Goal: Task Accomplishment & Management: Manage account settings

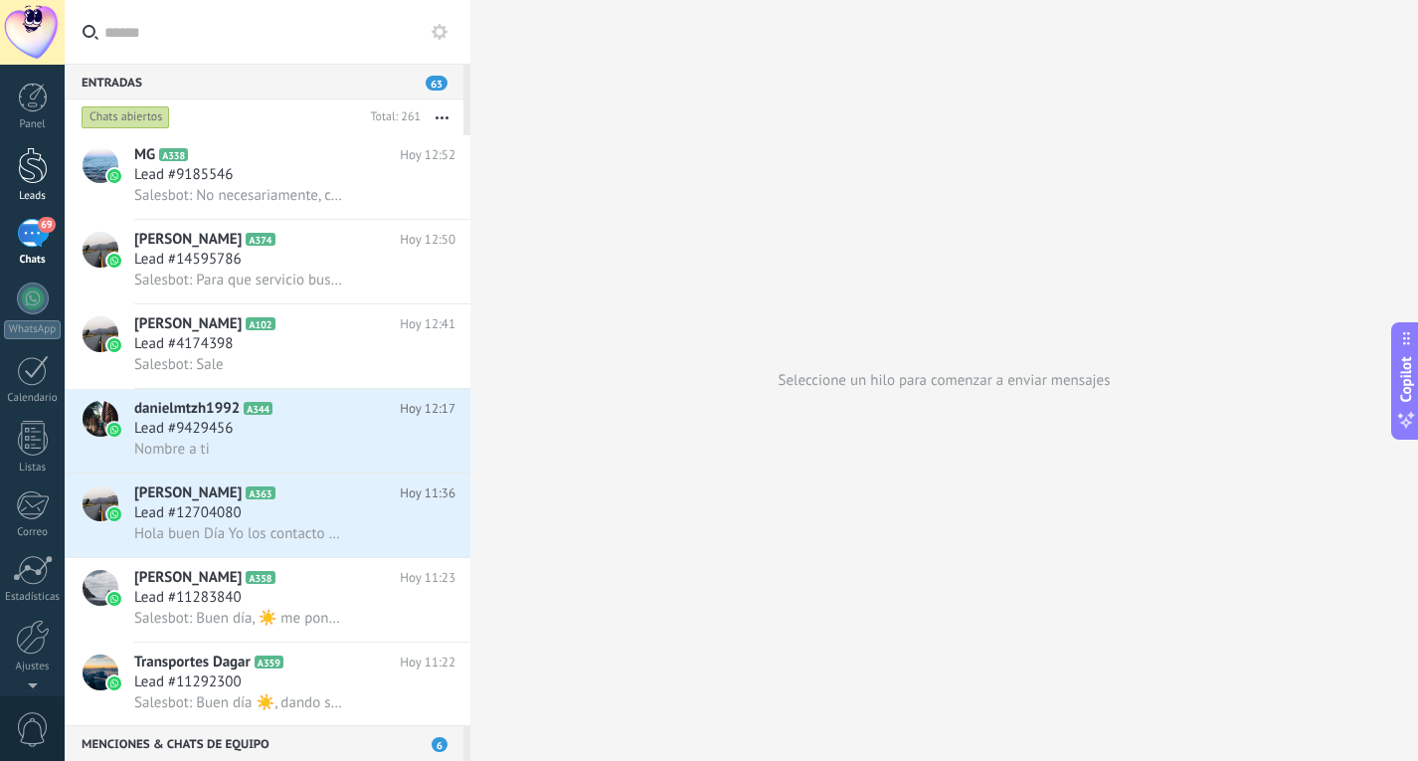
click at [42, 180] on div at bounding box center [33, 165] width 30 height 37
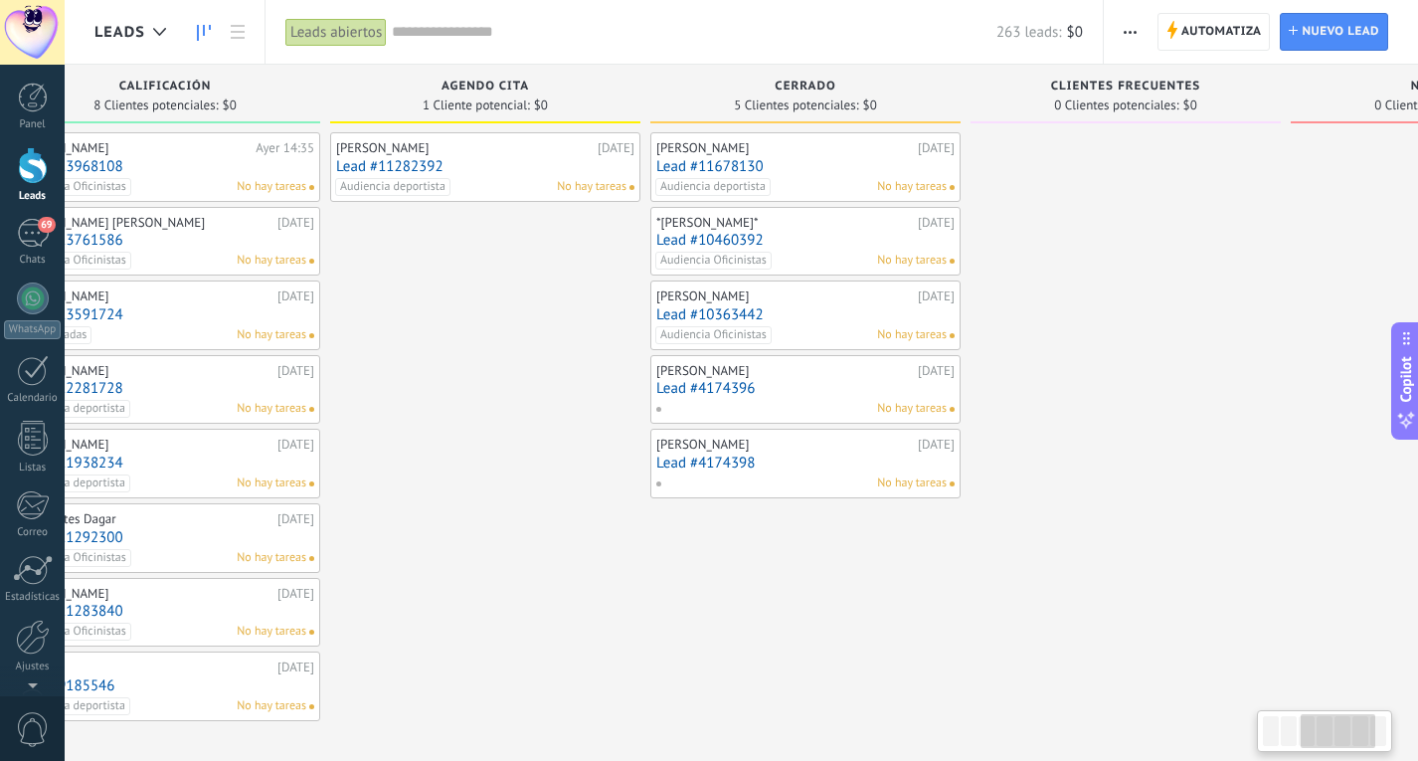
scroll to position [0, 688]
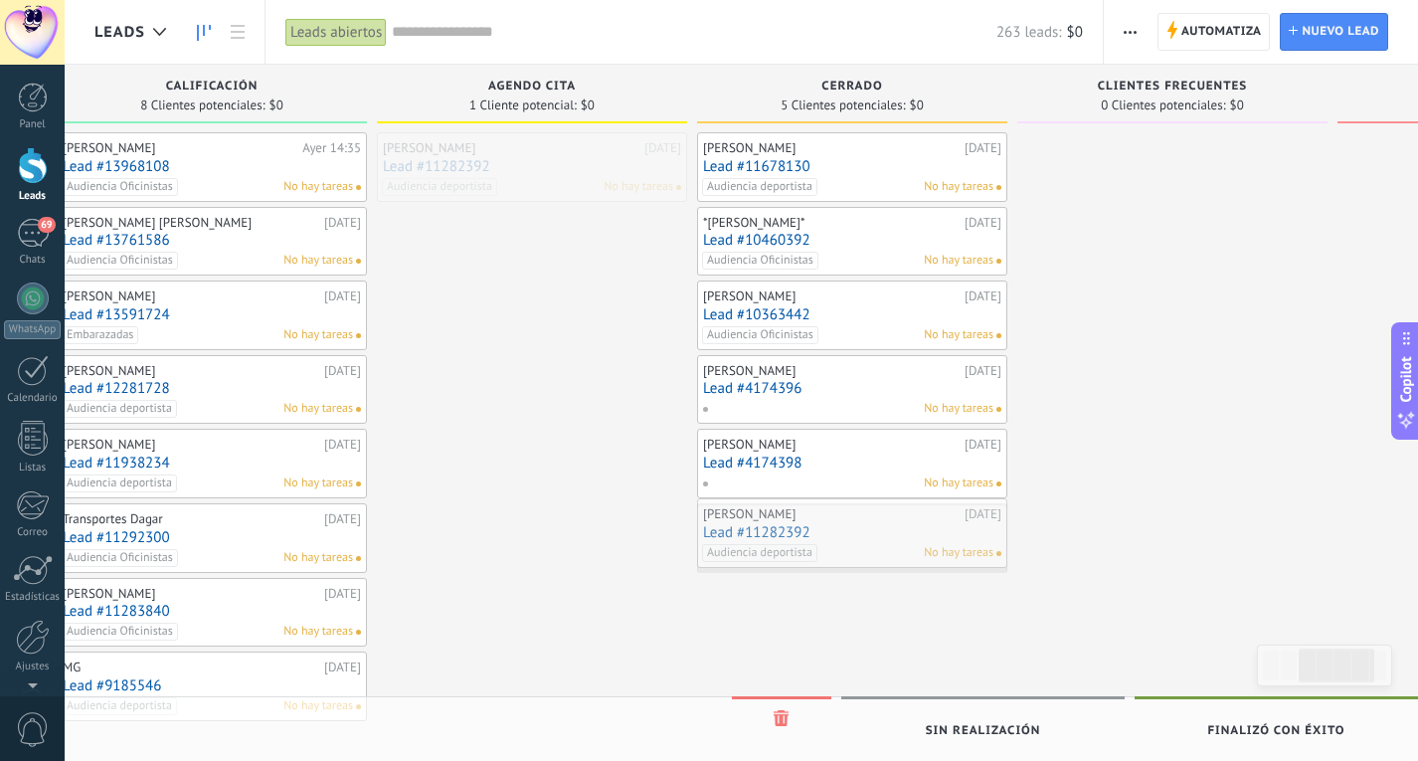
drag, startPoint x: 549, startPoint y: 168, endPoint x: 869, endPoint y: 534, distance: 486.2
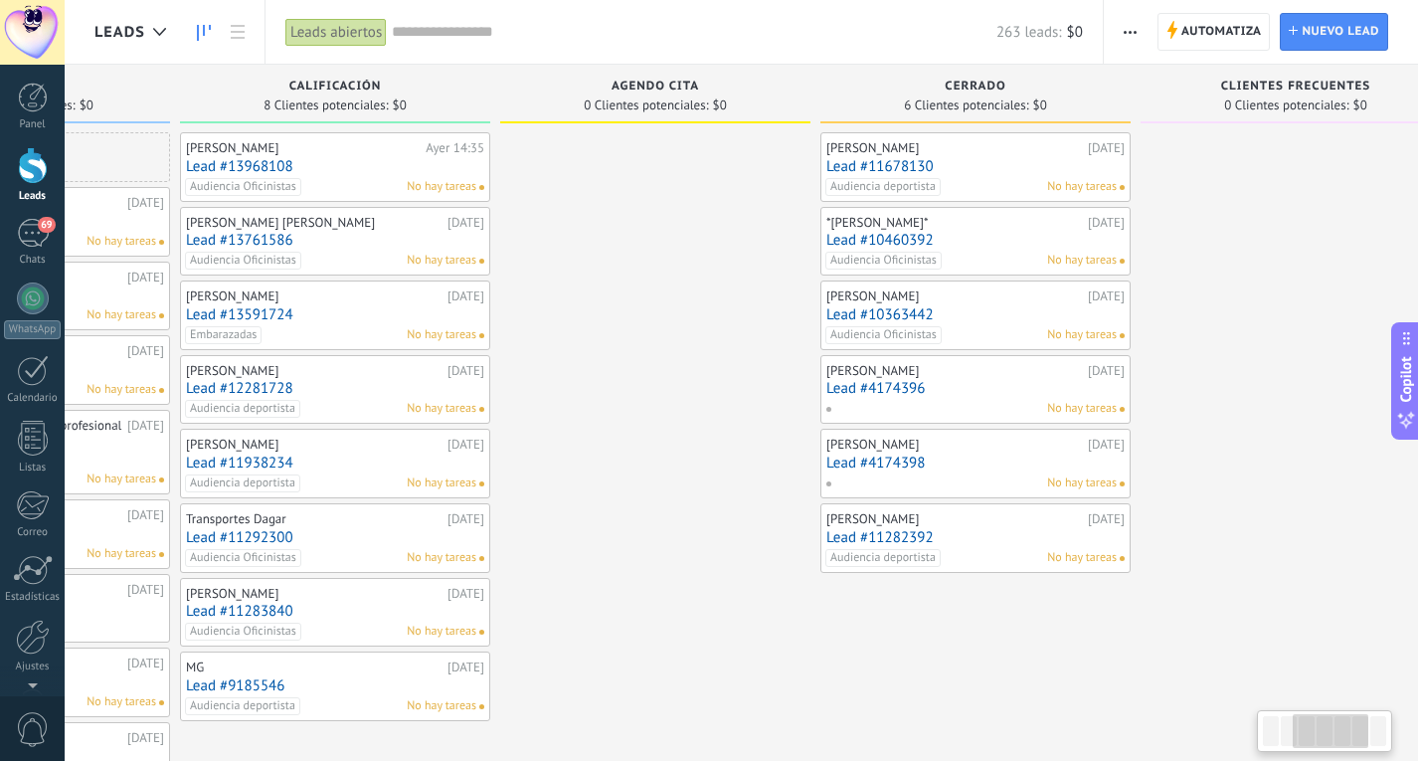
scroll to position [0, 561]
click at [29, 246] on div "69" at bounding box center [33, 233] width 32 height 29
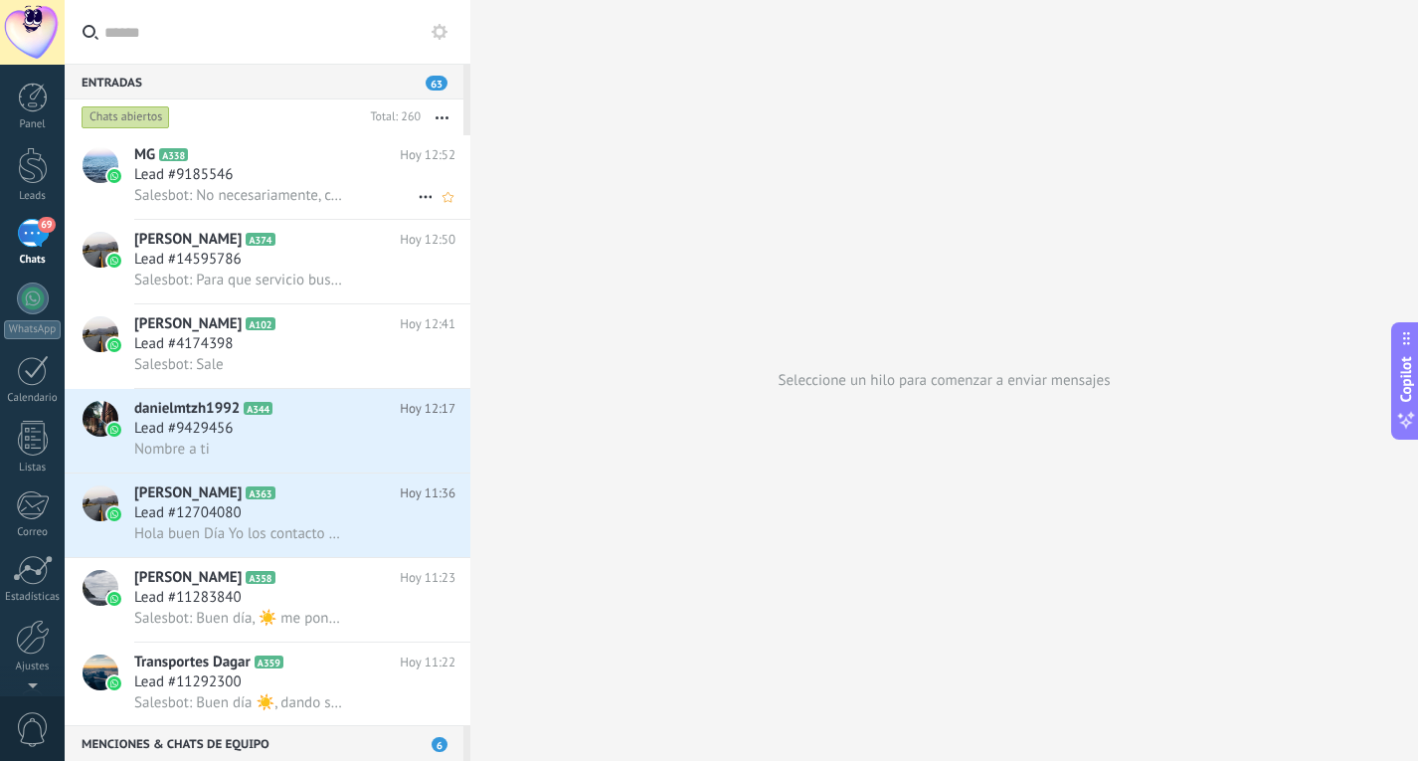
click at [270, 181] on div "Lead #9185546" at bounding box center [294, 175] width 321 height 20
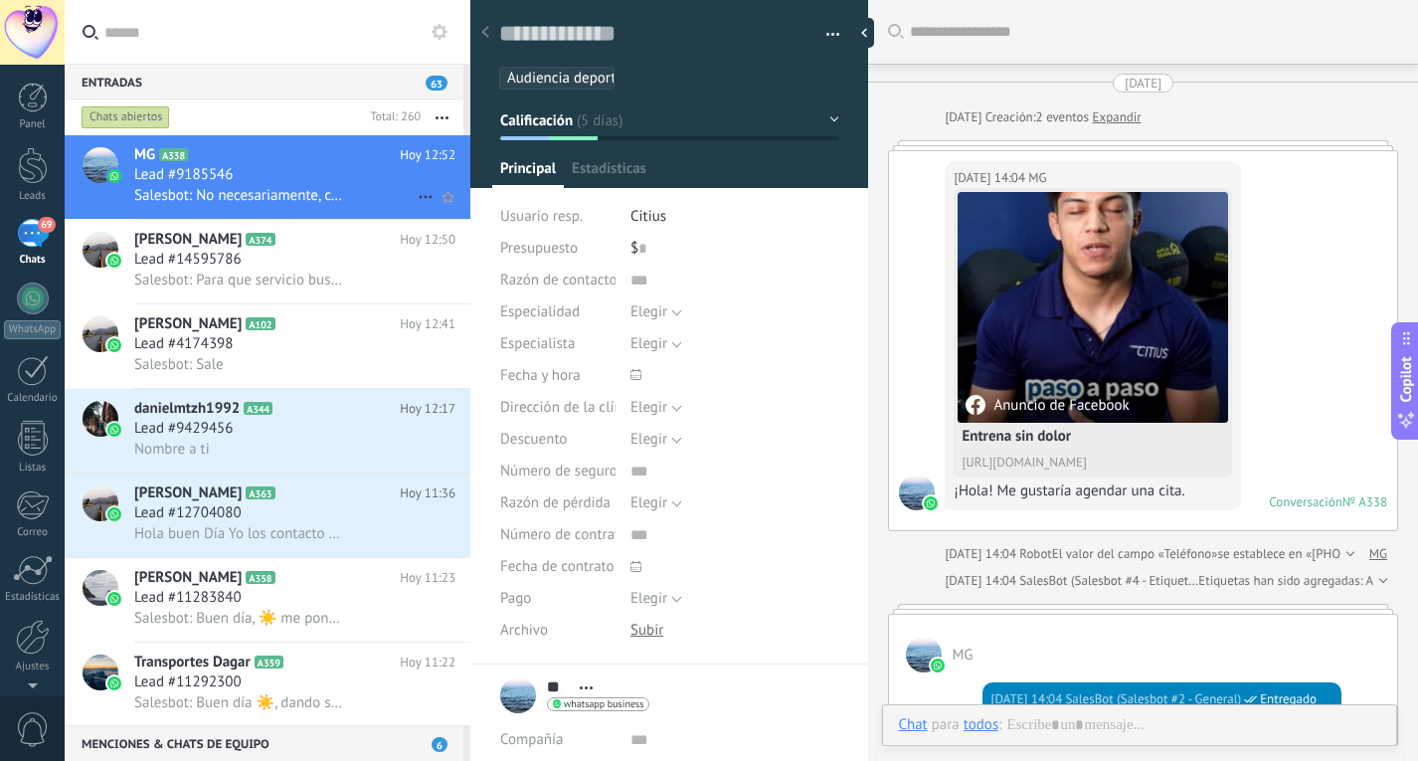
scroll to position [2771, 0]
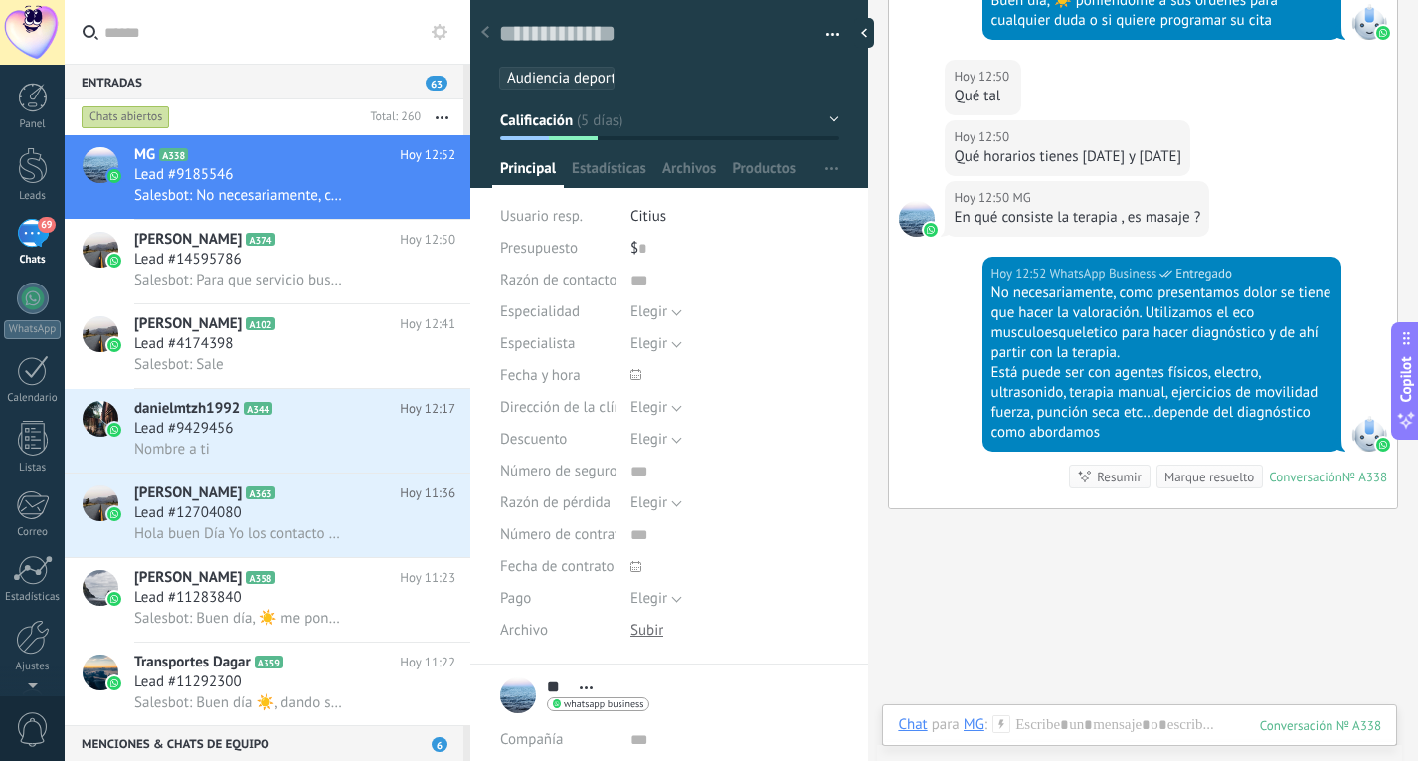
click at [45, 235] on div "69" at bounding box center [33, 233] width 32 height 29
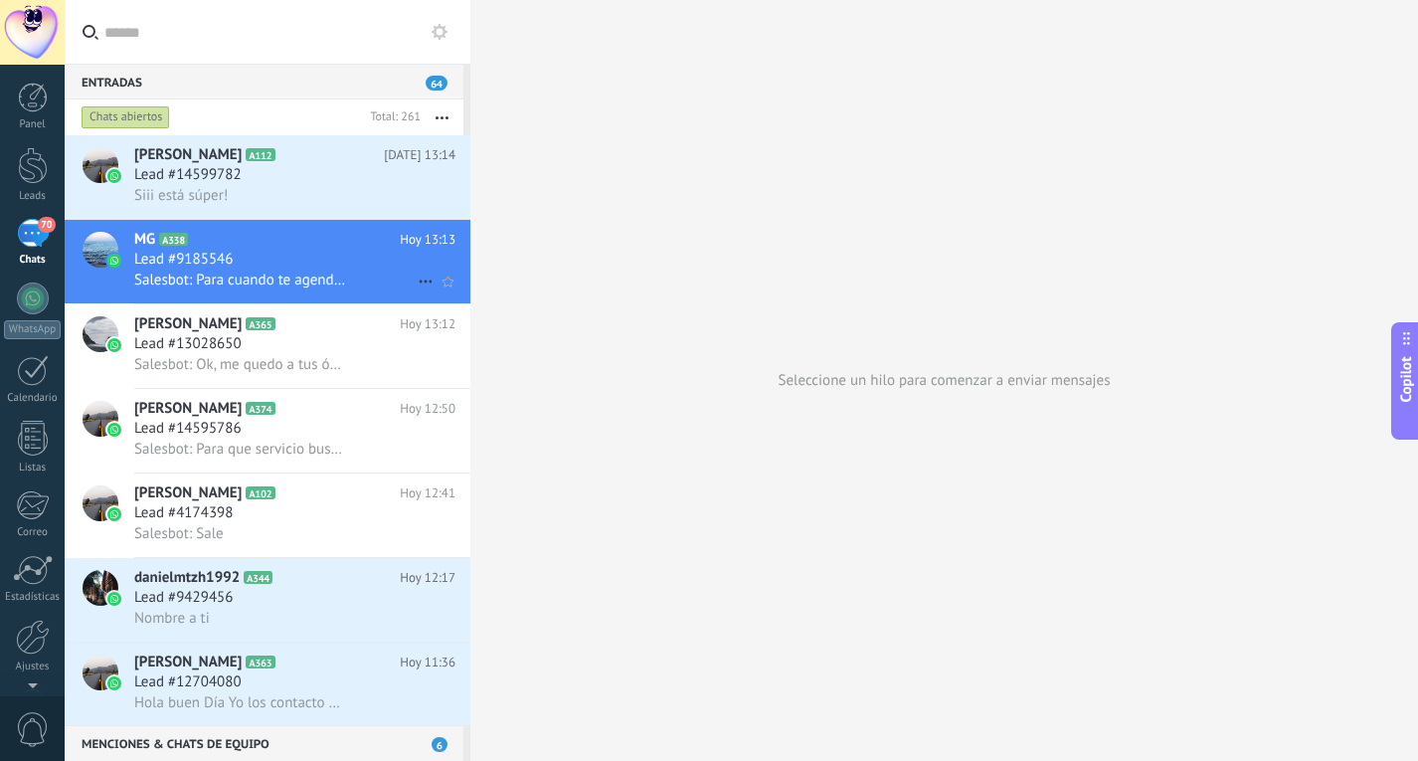
click at [219, 277] on span "Salesbot: Para cuando te agendamos?" at bounding box center [240, 279] width 212 height 19
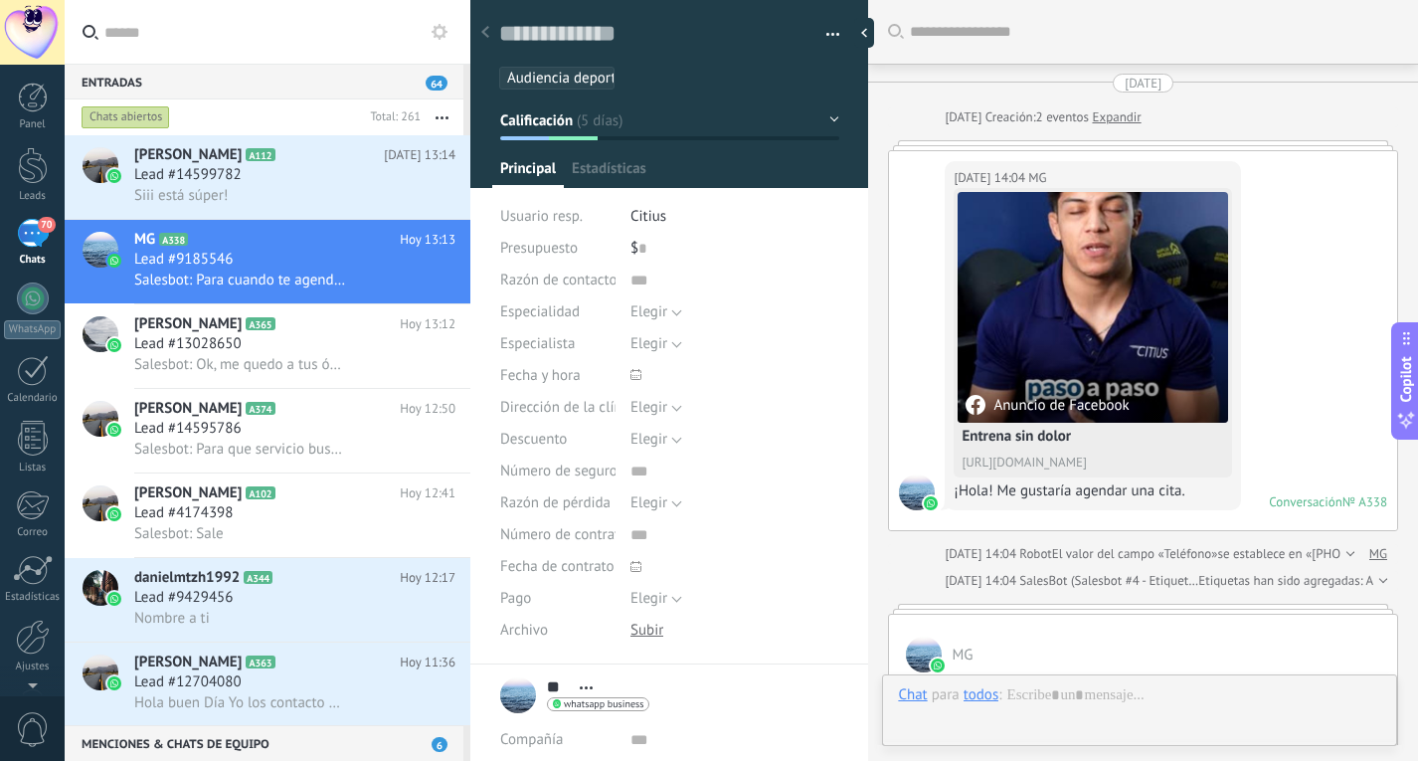
scroll to position [3267, 0]
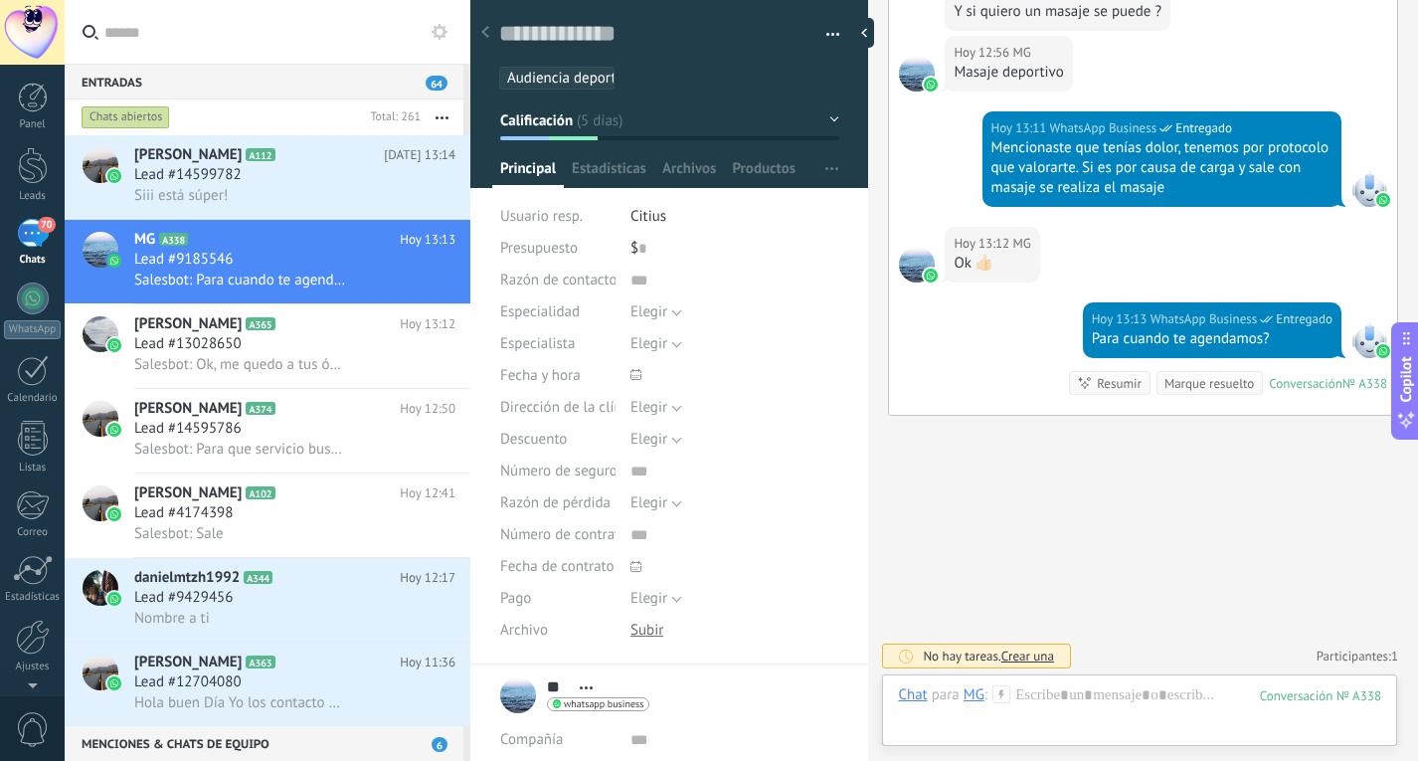
click at [621, 131] on button "Calificación" at bounding box center [669, 120] width 339 height 36
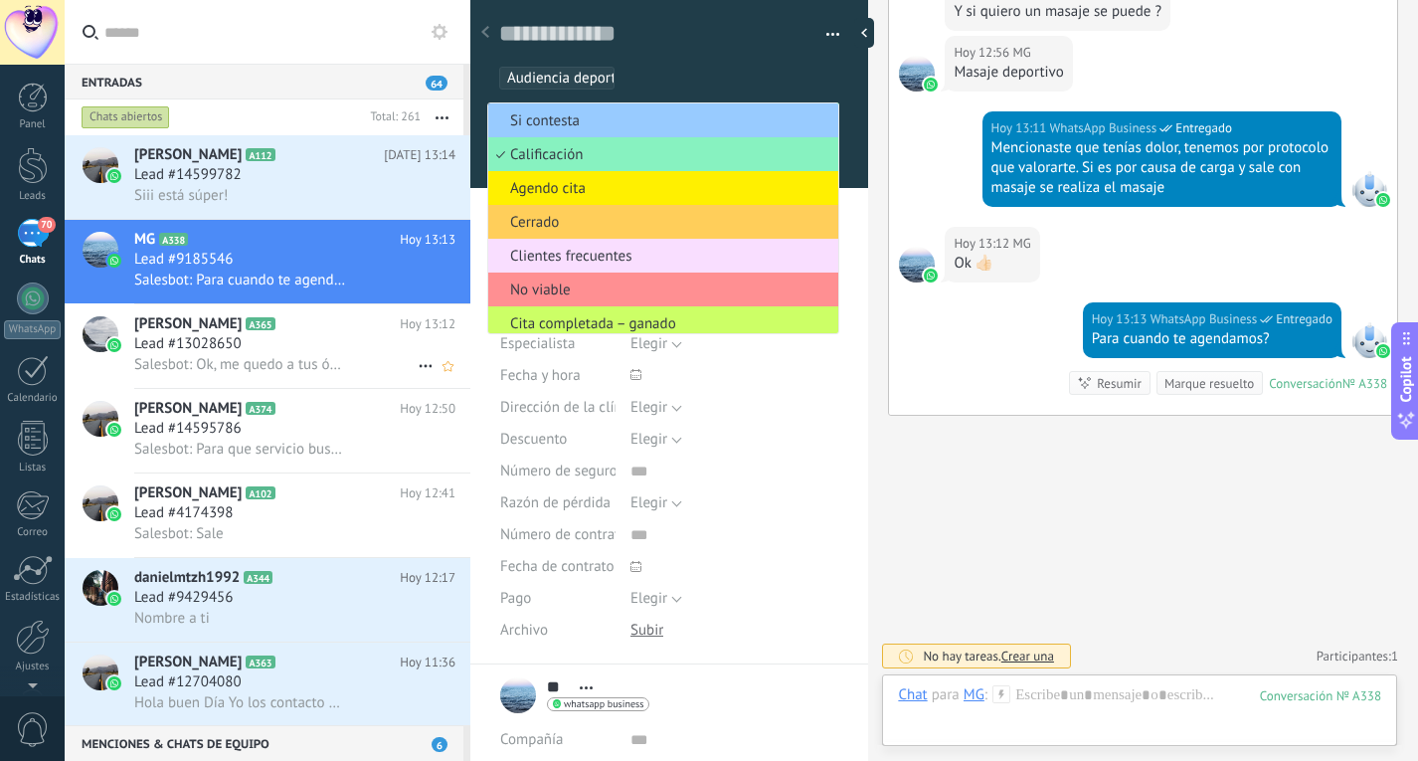
click at [258, 356] on div "Salesbot: Ok, me quedo a tus órdenes. Igual como comentario a veces es mejor ah…" at bounding box center [294, 364] width 321 height 21
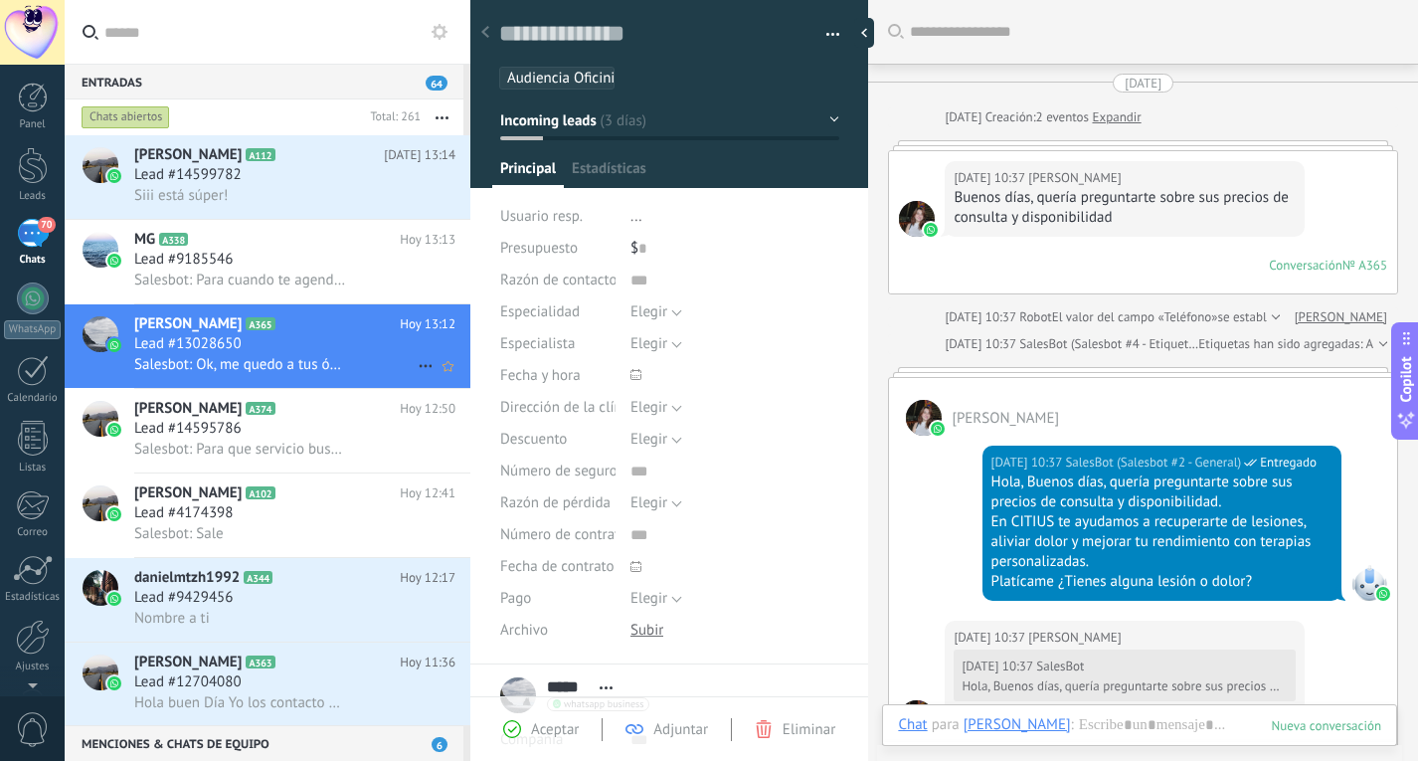
scroll to position [1743, 0]
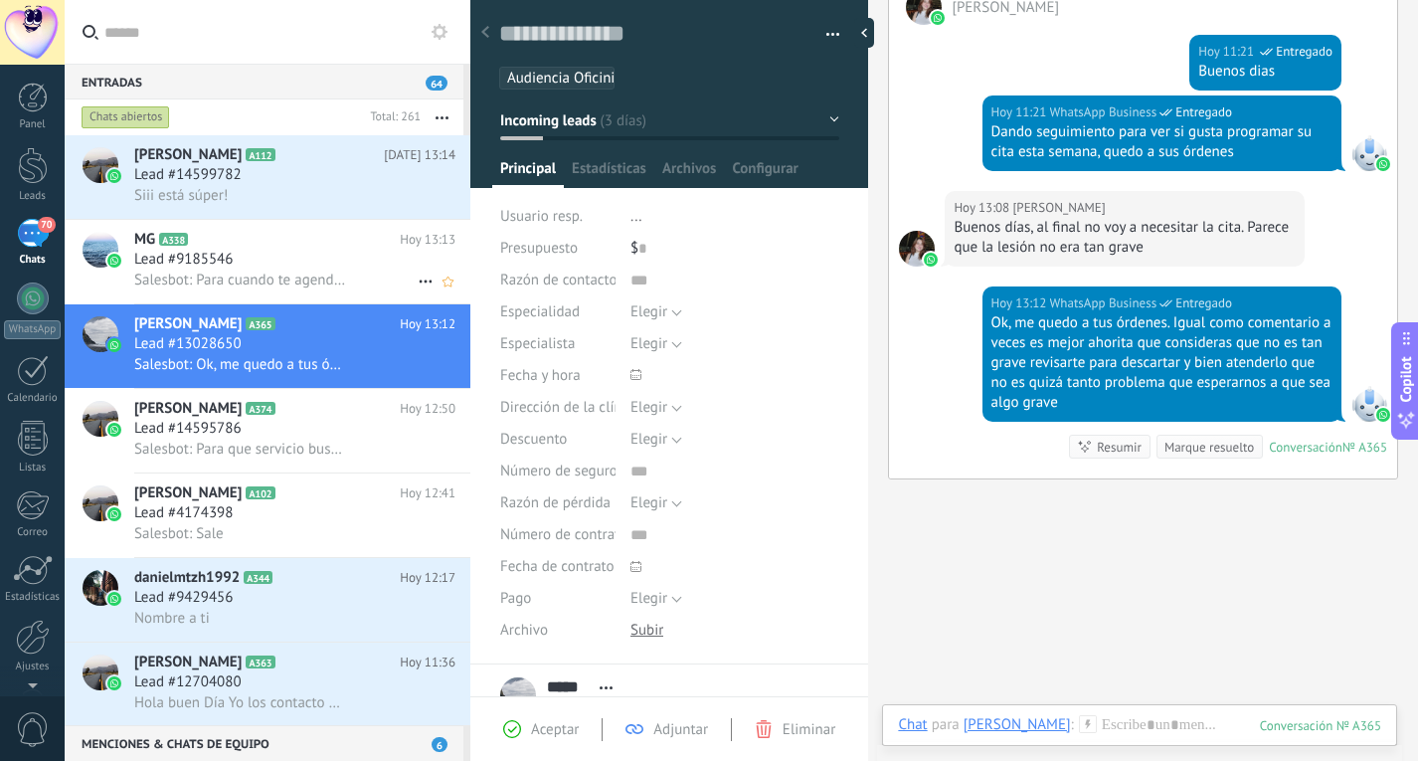
click at [267, 278] on span "Salesbot: Para cuando te agendamos?" at bounding box center [240, 279] width 212 height 19
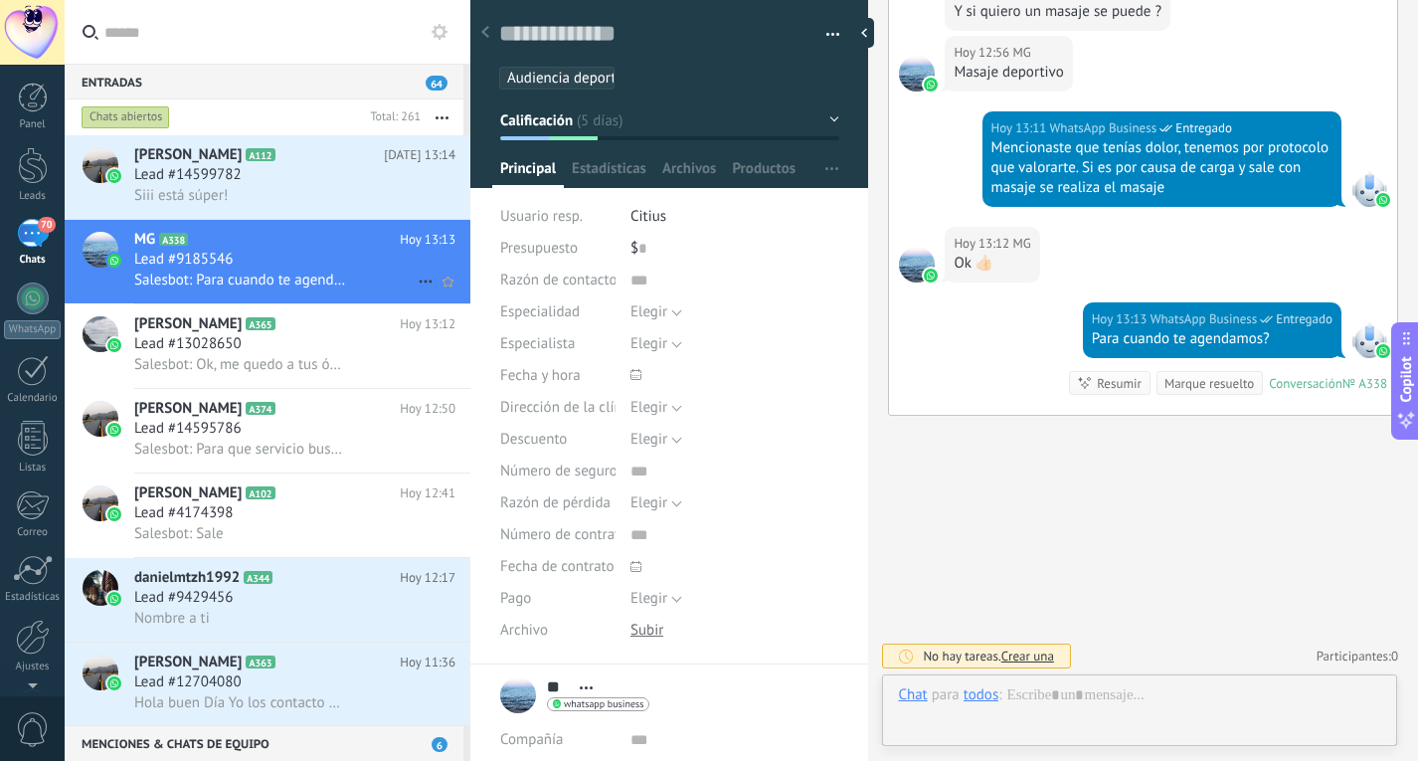
scroll to position [30, 0]
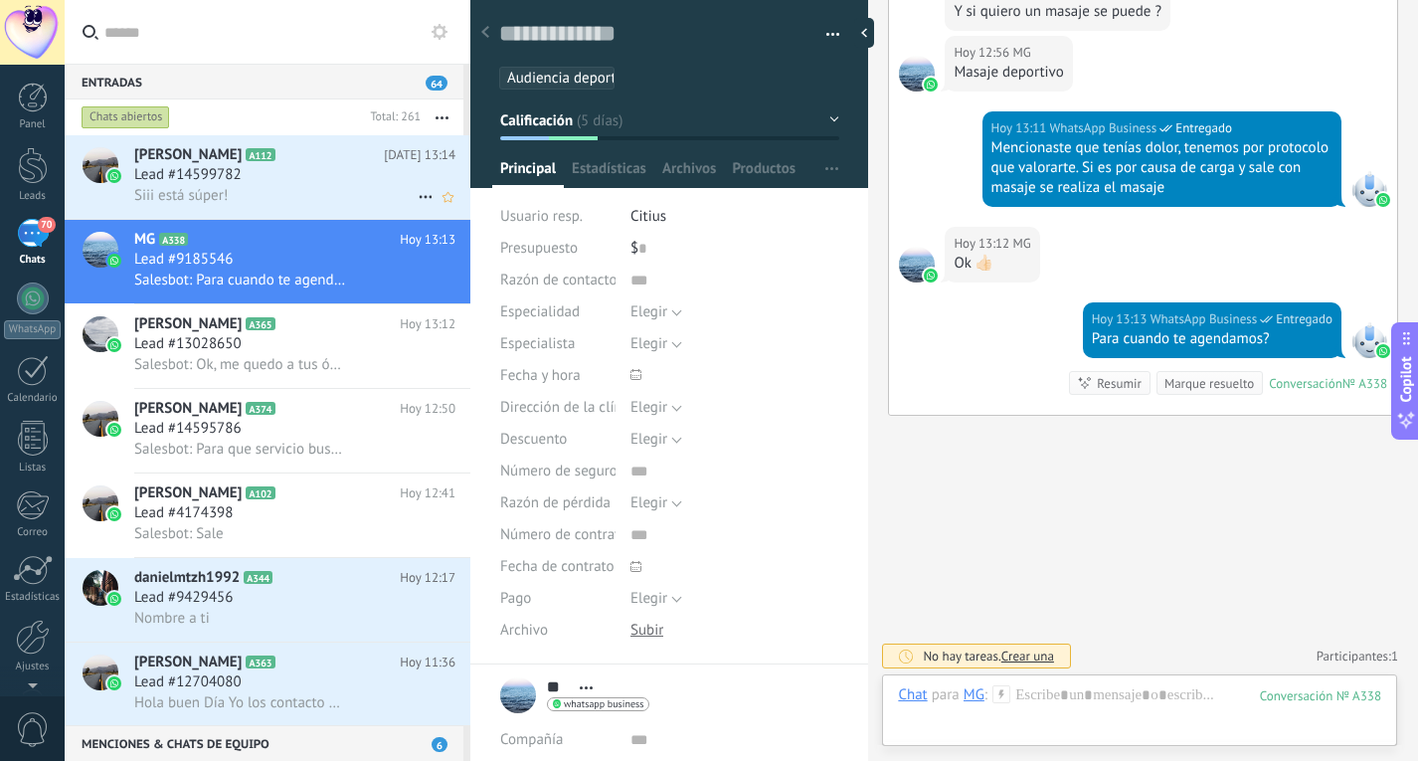
click at [256, 169] on div "Lead #14599782" at bounding box center [294, 175] width 321 height 20
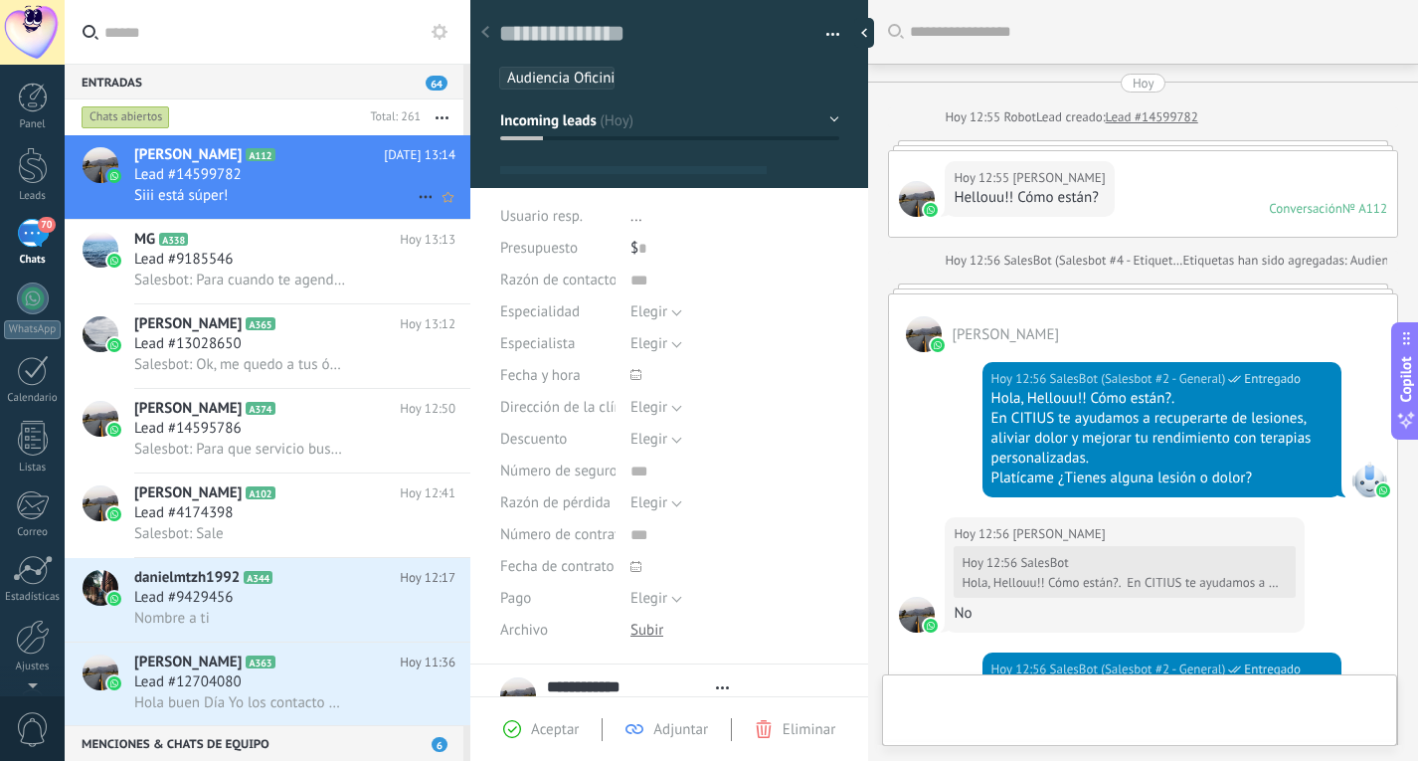
type textarea "**********"
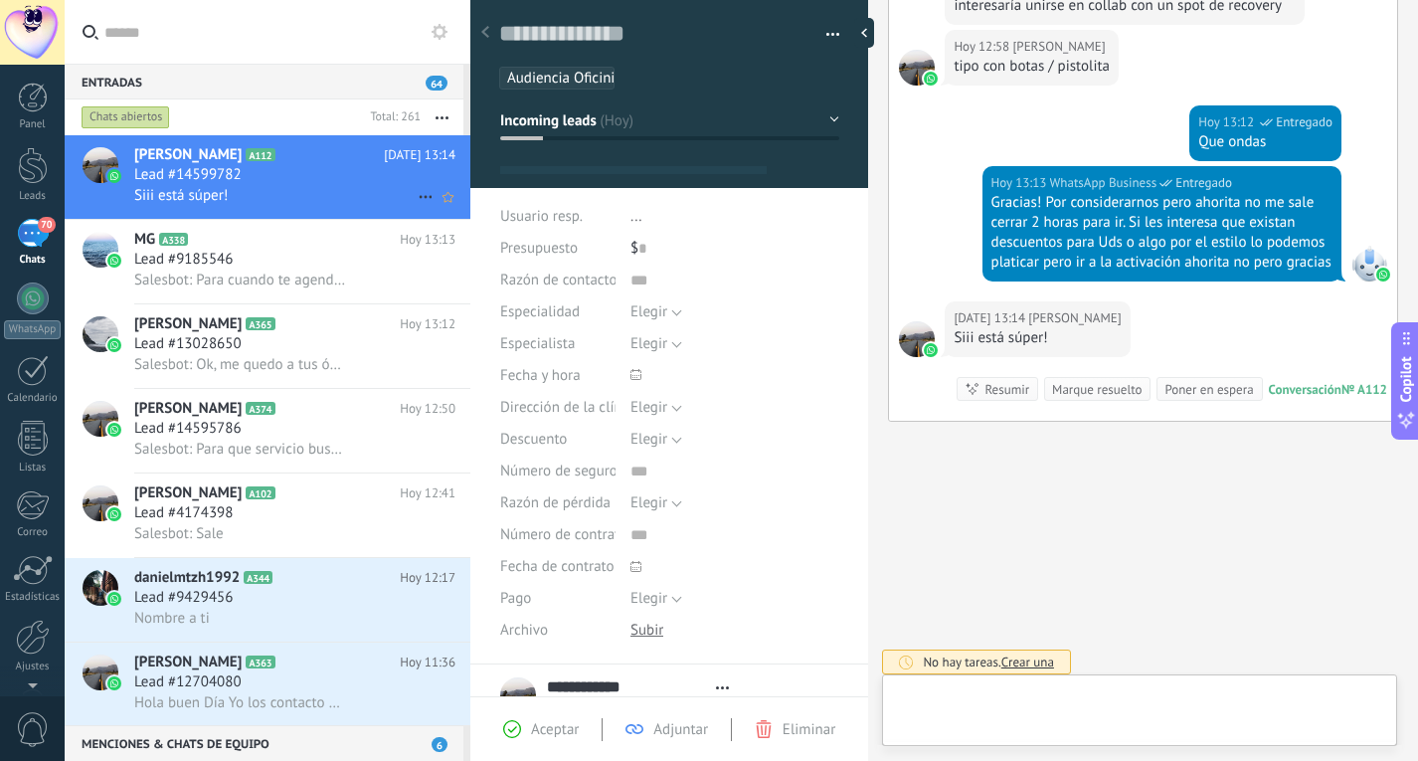
scroll to position [30, 0]
